Goal: Task Accomplishment & Management: Use online tool/utility

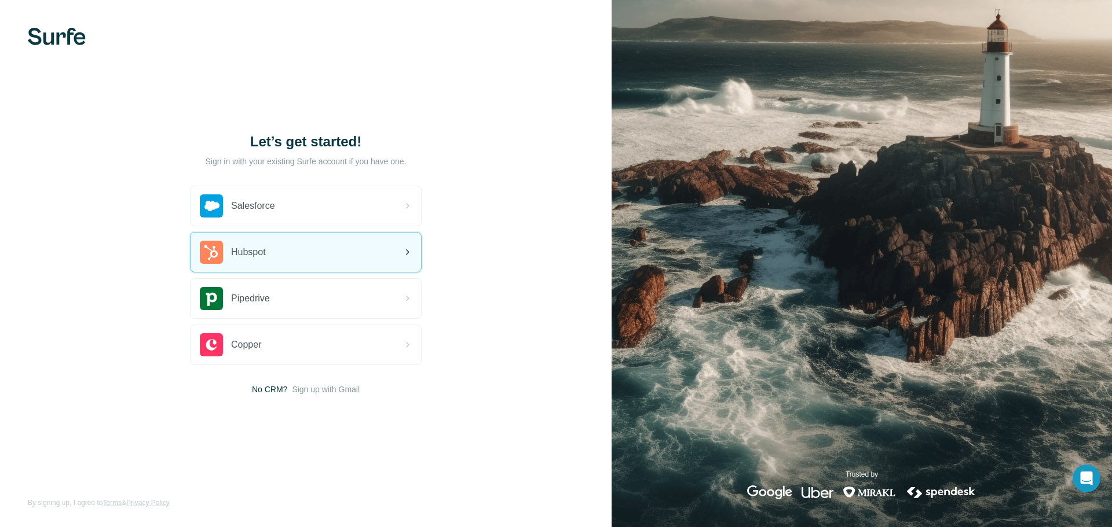
click at [294, 260] on div "Hubspot" at bounding box center [305, 252] width 230 height 39
